Goal: Transaction & Acquisition: Download file/media

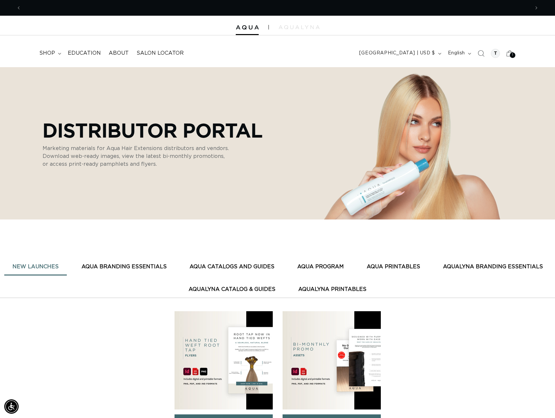
scroll to position [0, 1017]
click at [241, 289] on button "AquaLyna Catalog & Guides" at bounding box center [231, 289] width 103 height 16
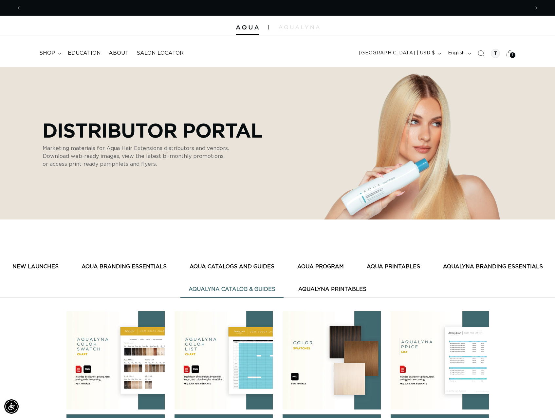
scroll to position [0, 508]
click at [249, 265] on button "AQUA CATALOGS AND GUIDES" at bounding box center [231, 267] width 101 height 16
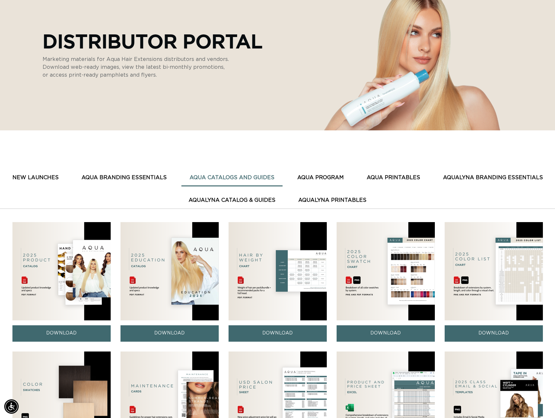
scroll to position [98, 0]
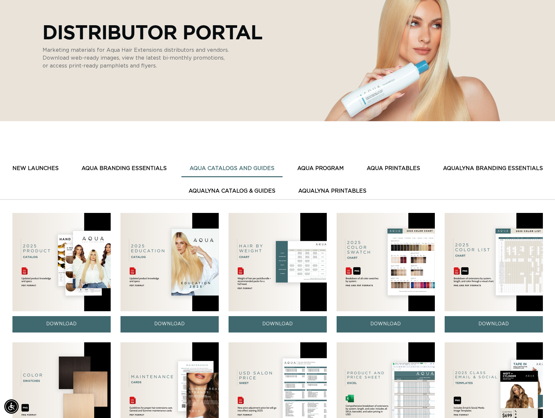
click at [167, 289] on img at bounding box center [169, 262] width 98 height 98
click at [187, 269] on img at bounding box center [169, 262] width 98 height 98
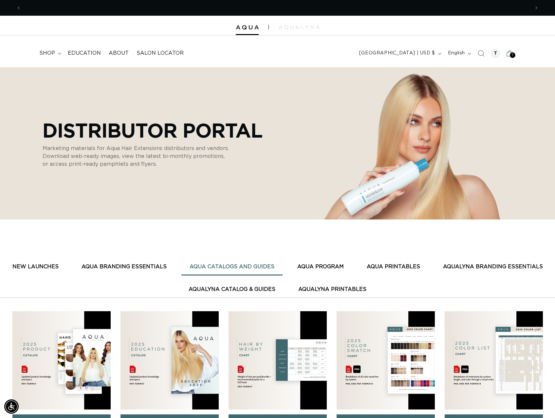
scroll to position [0, 508]
click at [43, 267] on button "New Launches" at bounding box center [35, 267] width 63 height 16
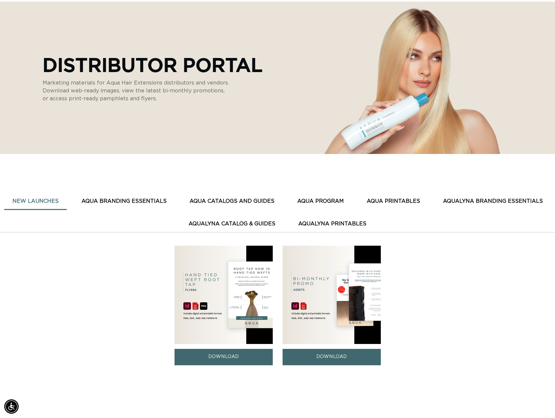
scroll to position [0, 0]
click at [139, 199] on button "AQUA BRANDING ESSENTIALS" at bounding box center [123, 201] width 101 height 16
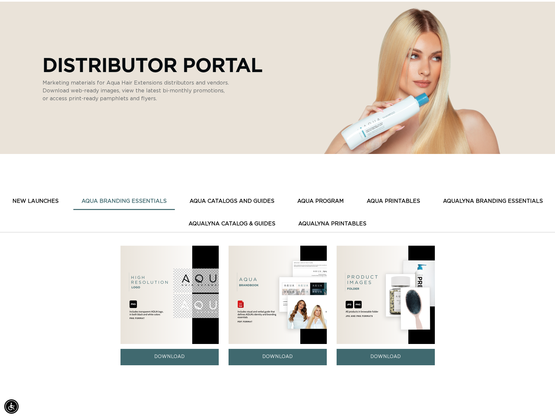
scroll to position [0, 1017]
click at [175, 359] on link "DOWNLOAD" at bounding box center [169, 357] width 98 height 16
click at [236, 203] on button "AQUA CATALOGS AND GUIDES" at bounding box center [231, 201] width 101 height 16
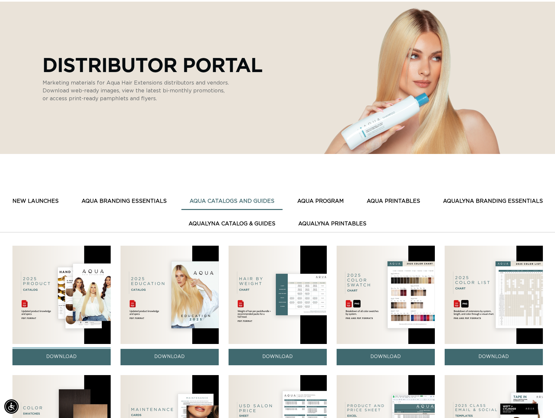
click at [75, 357] on link "DOWNLOAD" at bounding box center [61, 357] width 98 height 16
click at [280, 354] on link "DOWNLOAD" at bounding box center [278, 357] width 98 height 16
click at [395, 352] on link "DOWNLOAD" at bounding box center [386, 357] width 98 height 16
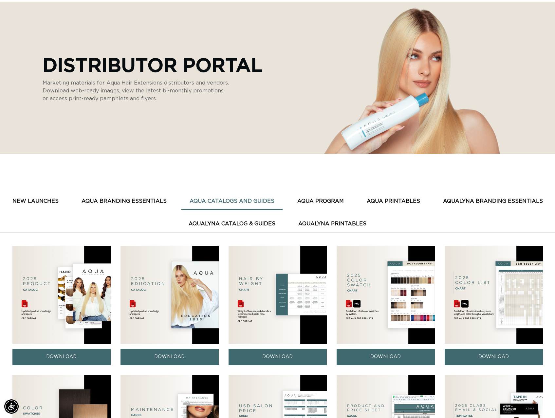
scroll to position [0, 0]
click at [482, 355] on link "DOWNLOAD" at bounding box center [494, 357] width 98 height 16
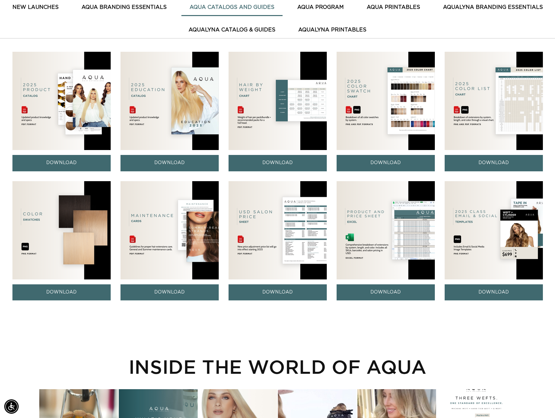
scroll to position [262, 0]
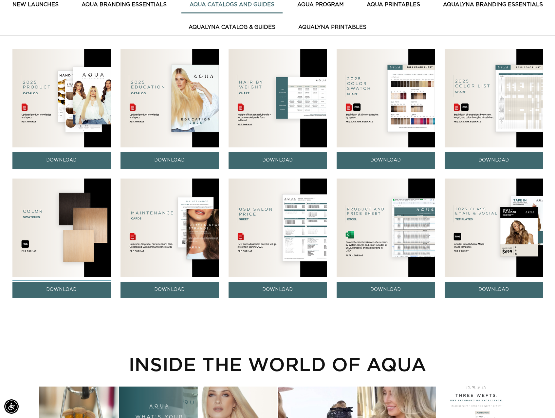
click at [67, 290] on link "DOWNLOAD" at bounding box center [61, 290] width 98 height 16
click at [180, 293] on link "DOWNLOAD" at bounding box center [169, 290] width 98 height 16
click at [285, 291] on link "DOWNLOAD" at bounding box center [278, 290] width 98 height 16
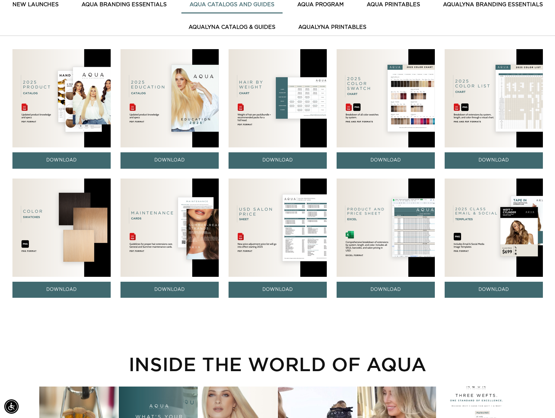
scroll to position [0, 1017]
click at [398, 292] on link "DOWNLOAD" at bounding box center [386, 290] width 98 height 16
click at [274, 290] on link "DOWNLOAD" at bounding box center [278, 290] width 98 height 16
click at [511, 290] on link "DOWNLOAD" at bounding box center [494, 290] width 98 height 16
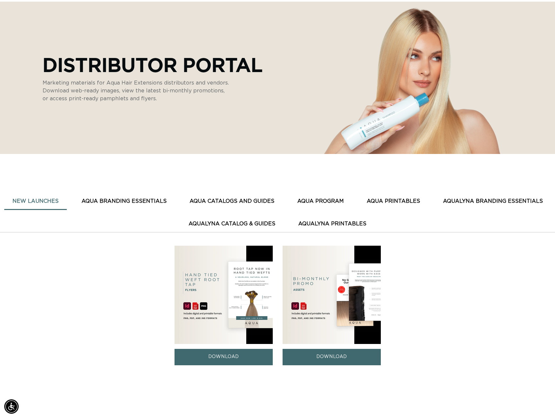
scroll to position [0, 508]
click at [146, 199] on button "AQUA BRANDING ESSENTIALS" at bounding box center [123, 201] width 101 height 16
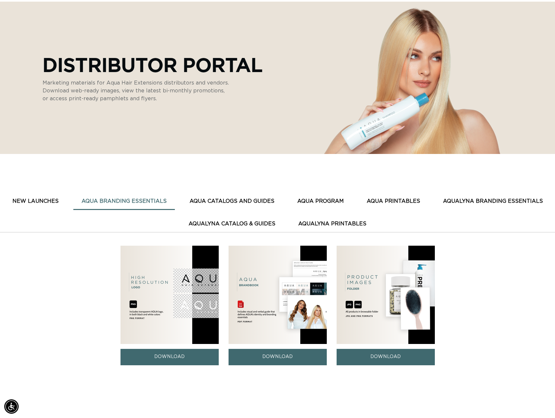
scroll to position [0, 1017]
click at [222, 199] on button "AQUA CATALOGS AND GUIDES" at bounding box center [231, 201] width 101 height 16
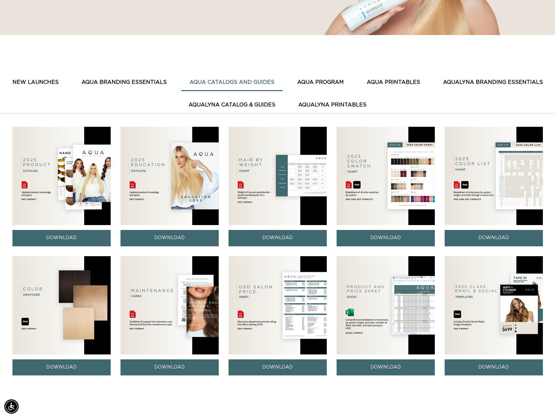
scroll to position [164, 0]
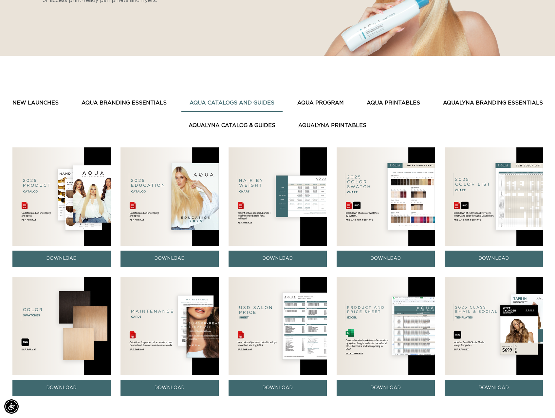
click at [326, 101] on button "AQUA PROGRAM" at bounding box center [320, 103] width 63 height 16
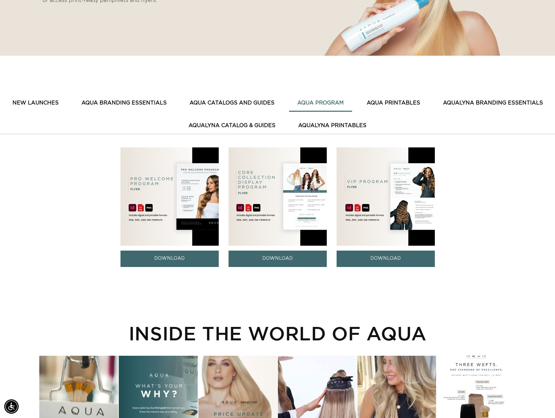
scroll to position [0, 0]
click at [279, 257] on link "DOWNLOAD" at bounding box center [278, 258] width 98 height 16
click at [182, 203] on img at bounding box center [169, 196] width 98 height 98
click at [179, 259] on link "DOWNLOAD" at bounding box center [169, 258] width 98 height 16
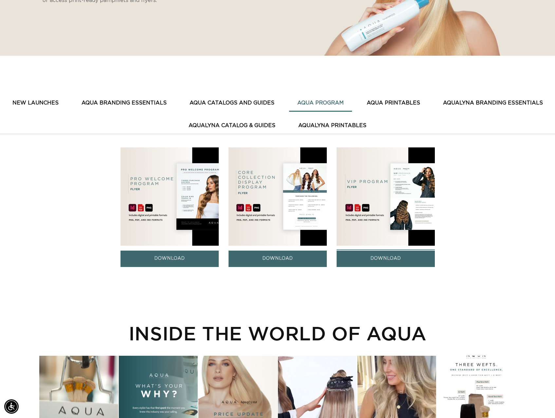
click at [384, 259] on link "DOWNLOAD" at bounding box center [386, 258] width 98 height 16
click at [174, 258] on link "DOWNLOAD" at bounding box center [169, 258] width 98 height 16
